Goal: Use online tool/utility: Utilize a website feature to perform a specific function

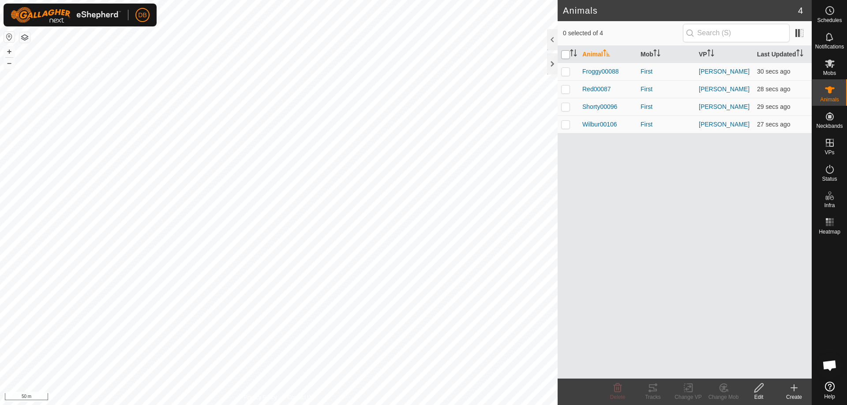
click at [565, 52] on input "checkbox" at bounding box center [565, 54] width 9 height 9
checkbox input "true"
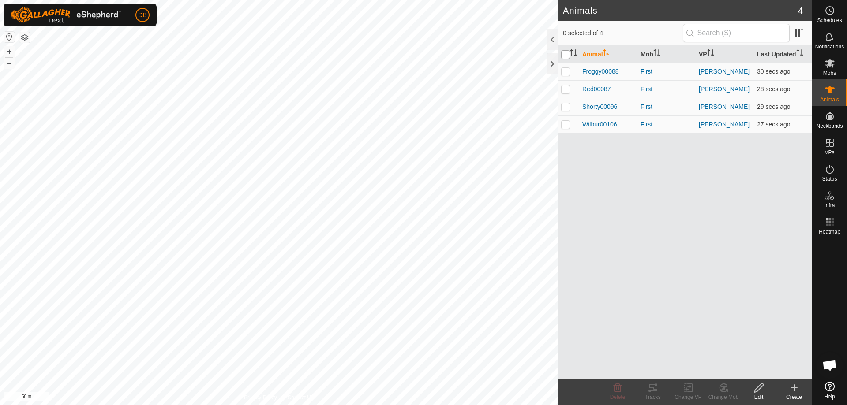
checkbox input "true"
click at [649, 390] on icon at bounding box center [652, 388] width 11 height 11
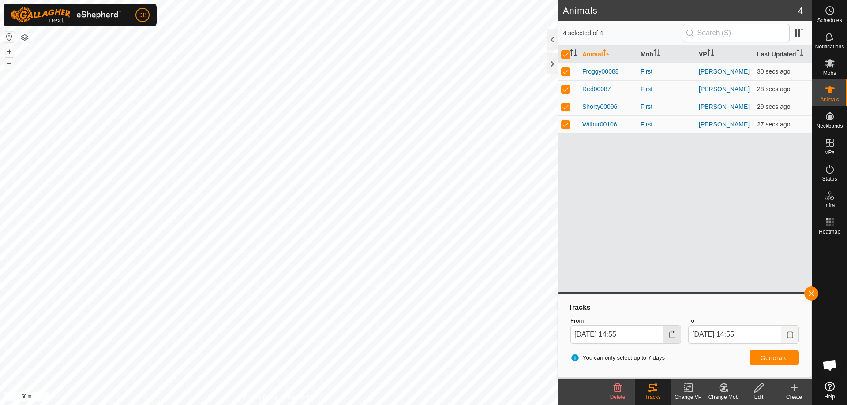
click at [671, 337] on icon "Choose Date" at bounding box center [671, 334] width 7 height 7
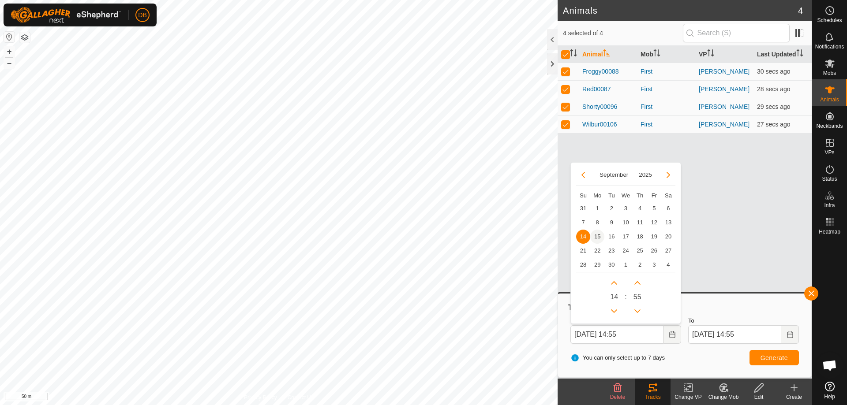
click at [594, 242] on span "15" at bounding box center [597, 237] width 14 height 14
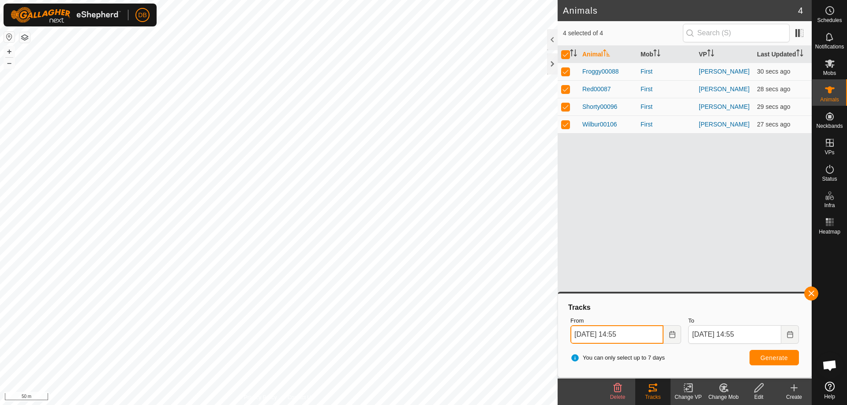
click at [626, 335] on input "[DATE] 14:55" at bounding box center [616, 334] width 93 height 19
type input "[DATE] 12:55"
click at [791, 361] on button "Generate" at bounding box center [773, 357] width 49 height 15
click at [564, 70] on p-checkbox at bounding box center [565, 71] width 9 height 7
checkbox input "false"
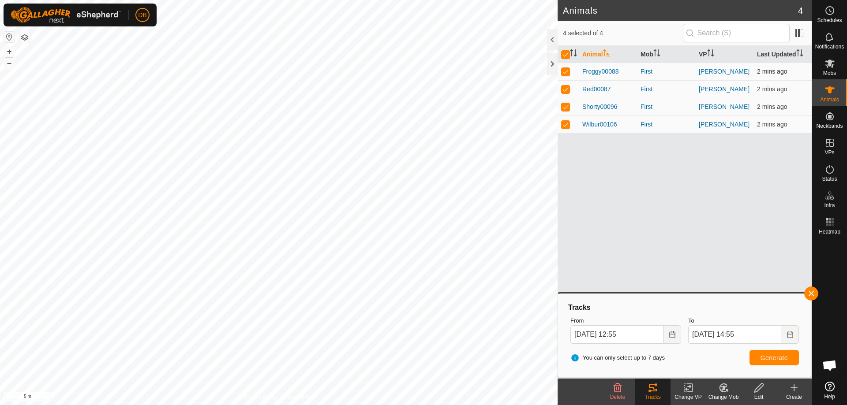
checkbox input "false"
click at [565, 105] on p-checkbox at bounding box center [565, 106] width 9 height 7
checkbox input "false"
click at [566, 124] on p-checkbox at bounding box center [565, 124] width 9 height 7
checkbox input "false"
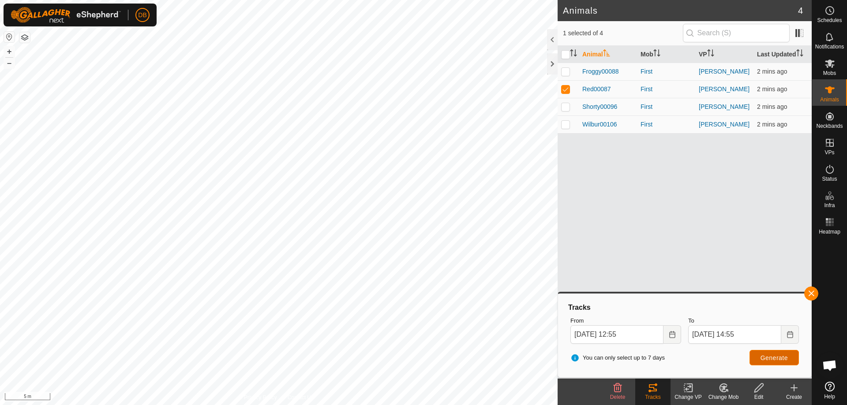
click at [759, 359] on button "Generate" at bounding box center [773, 357] width 49 height 15
click at [562, 75] on p-checkbox at bounding box center [565, 71] width 9 height 7
checkbox input "true"
drag, startPoint x: 563, startPoint y: 105, endPoint x: 564, endPoint y: 128, distance: 23.0
click at [563, 107] on p-checkbox at bounding box center [565, 106] width 9 height 7
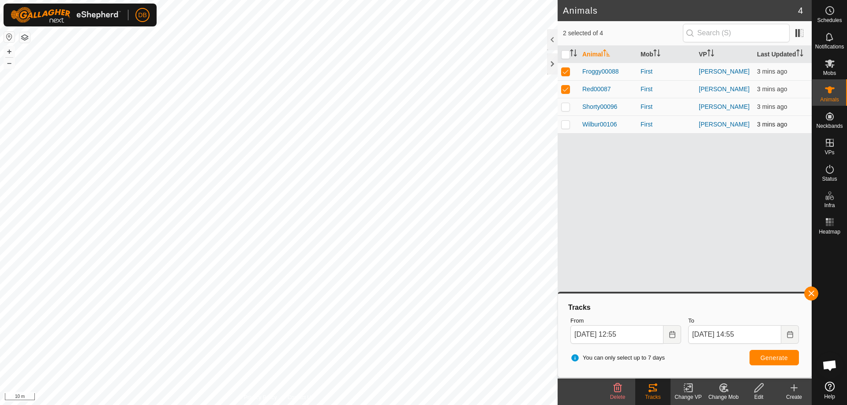
checkbox input "true"
click at [564, 124] on p-checkbox at bounding box center [565, 124] width 9 height 7
checkbox input "true"
click at [769, 357] on span "Generate" at bounding box center [773, 357] width 27 height 7
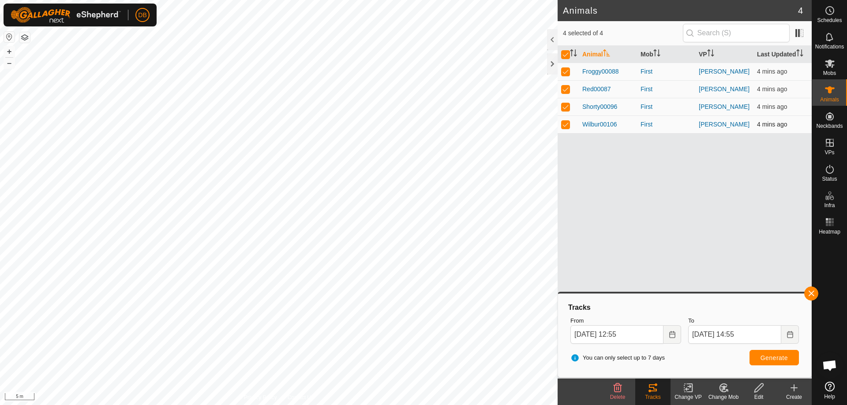
click at [563, 122] on p-checkbox at bounding box center [565, 124] width 9 height 7
checkbox input "false"
click at [567, 86] on p-checkbox at bounding box center [565, 89] width 9 height 7
checkbox input "false"
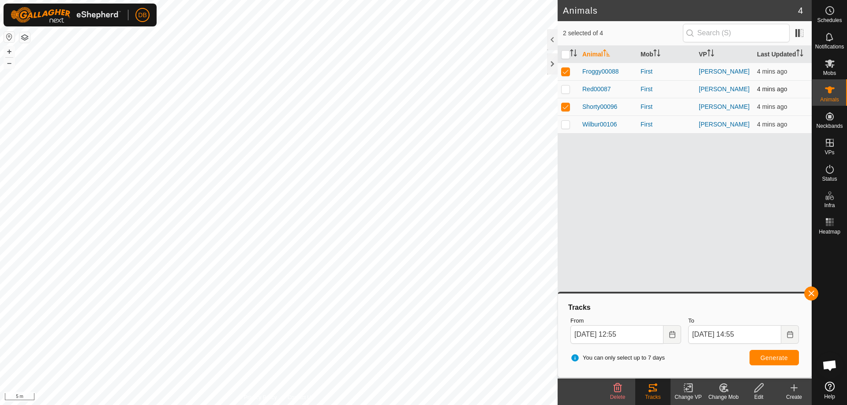
drag, startPoint x: 565, startPoint y: 72, endPoint x: 575, endPoint y: 85, distance: 15.7
click at [566, 72] on p-checkbox at bounding box center [565, 71] width 9 height 7
checkbox input "false"
click at [765, 356] on span "Generate" at bounding box center [773, 357] width 27 height 7
click at [564, 88] on p-checkbox at bounding box center [565, 89] width 9 height 7
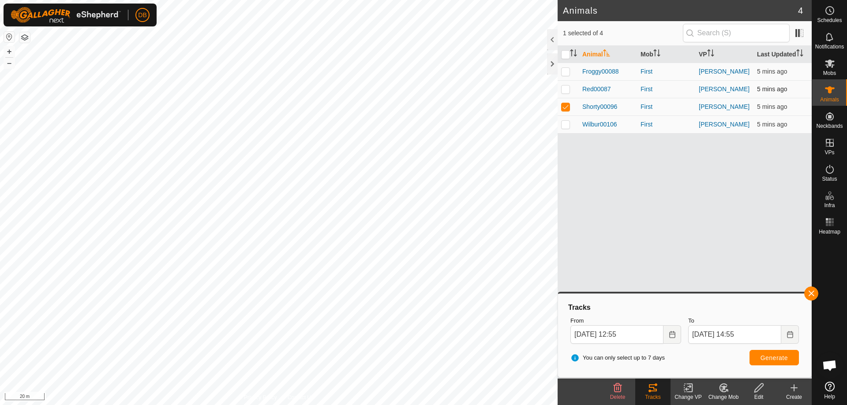
checkbox input "true"
drag, startPoint x: 564, startPoint y: 107, endPoint x: 575, endPoint y: 161, distance: 55.7
click at [570, 108] on td at bounding box center [567, 107] width 21 height 18
checkbox input "false"
click at [756, 356] on button "Generate" at bounding box center [773, 357] width 49 height 15
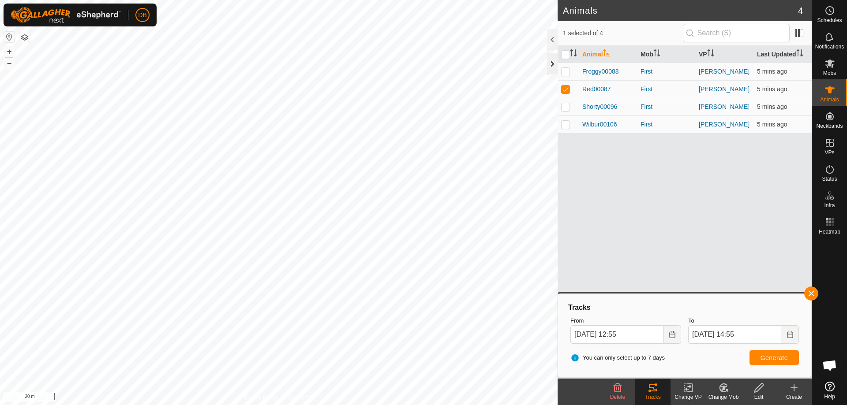
click at [552, 64] on div at bounding box center [552, 63] width 11 height 21
